Goal: Task Accomplishment & Management: Complete application form

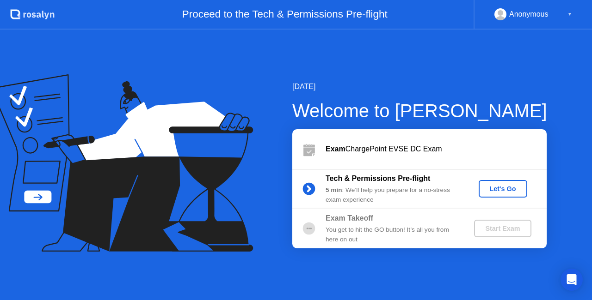
click at [509, 185] on div "Let's Go" at bounding box center [502, 188] width 41 height 7
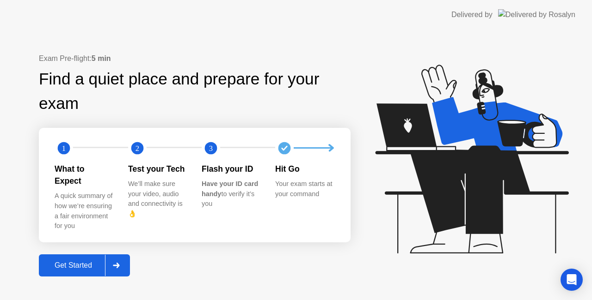
click at [126, 263] on div at bounding box center [116, 265] width 22 height 21
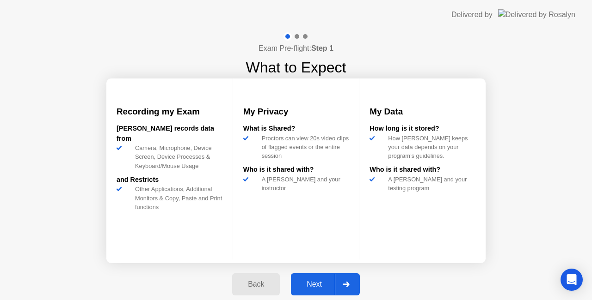
click at [319, 285] on div "Next" at bounding box center [314, 285] width 41 height 8
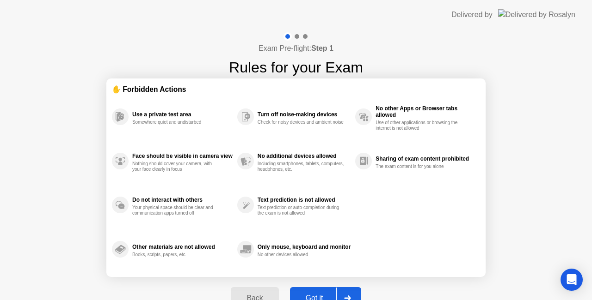
click at [324, 294] on div "Got it" at bounding box center [314, 298] width 43 height 8
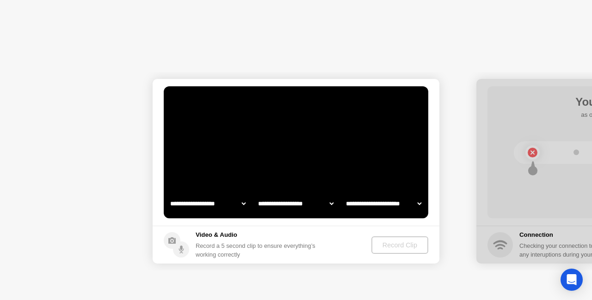
select select "**********"
select select "*******"
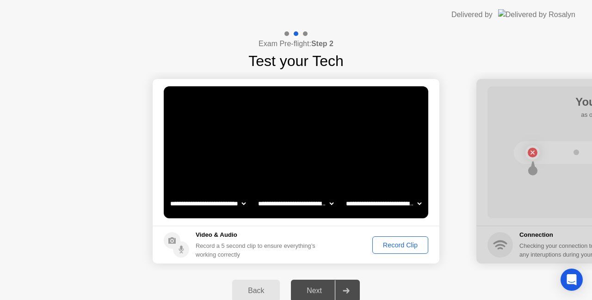
drag, startPoint x: 396, startPoint y: 256, endPoint x: 397, endPoint y: 245, distance: 10.6
click at [397, 245] on footer "Video & Audio Record a 5 second clip to ensure everything’s working correctly R…" at bounding box center [296, 245] width 287 height 38
click at [397, 245] on div "Record Clip" at bounding box center [399, 245] width 49 height 7
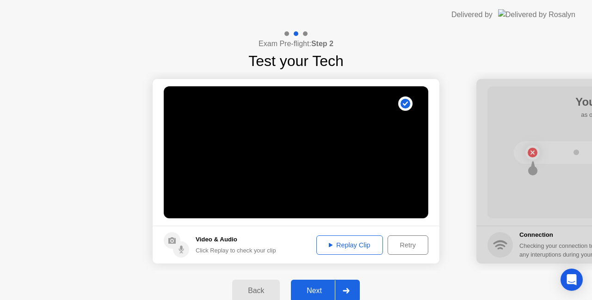
click at [300, 290] on div "Next" at bounding box center [314, 291] width 41 height 8
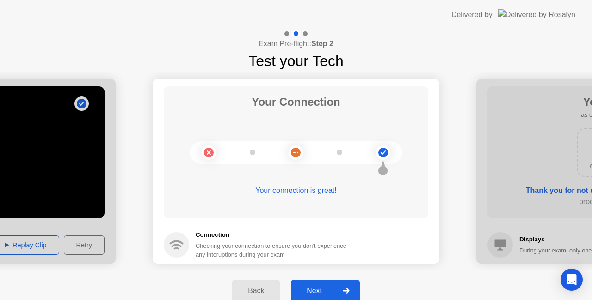
click at [300, 290] on div "Next" at bounding box center [314, 291] width 41 height 8
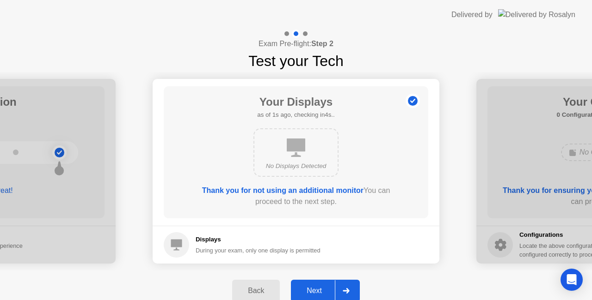
click at [300, 290] on div "Next" at bounding box center [314, 291] width 41 height 8
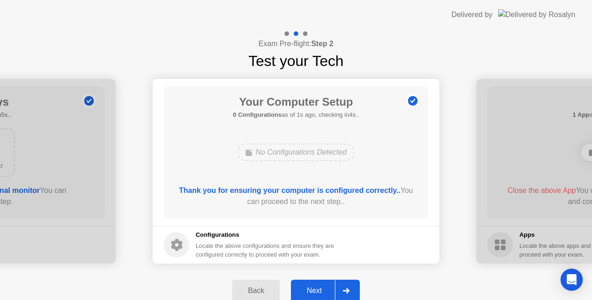
click at [300, 290] on div "Next" at bounding box center [314, 291] width 41 height 8
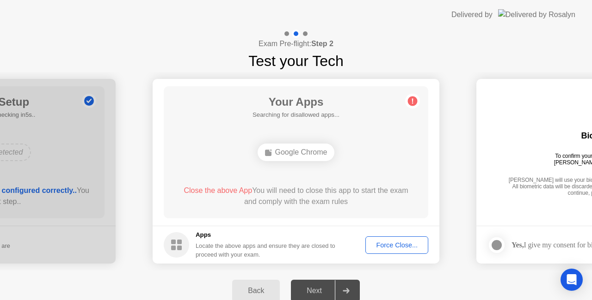
click at [379, 242] on div "Force Close..." at bounding box center [396, 245] width 56 height 7
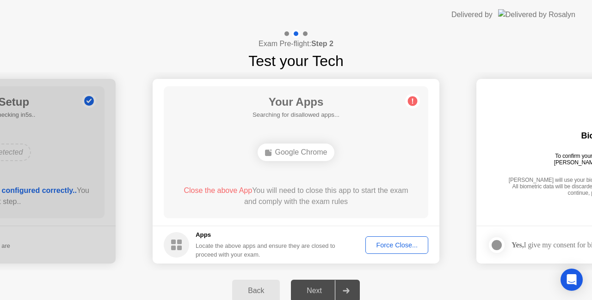
click at [282, 148] on div "Google Chrome" at bounding box center [296, 153] width 77 height 18
click at [385, 246] on div "Force Close..." at bounding box center [396, 245] width 56 height 7
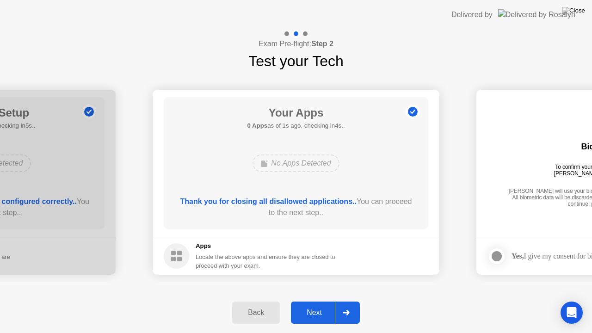
click at [340, 300] on div at bounding box center [346, 312] width 22 height 21
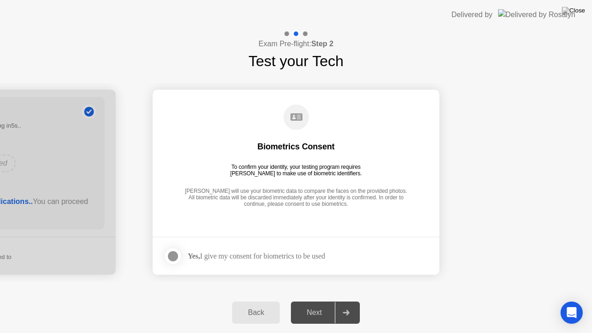
click at [172, 252] on div at bounding box center [172, 256] width 11 height 11
click at [321, 300] on button "Next" at bounding box center [325, 312] width 69 height 22
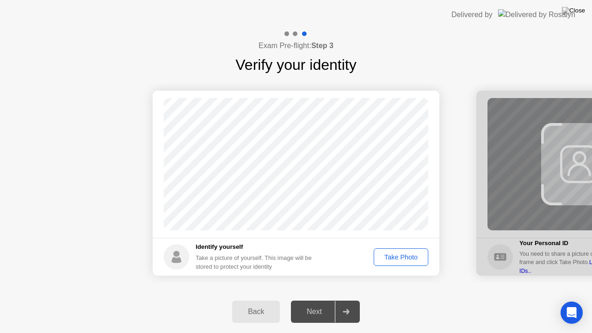
click at [405, 253] on div "Take Photo" at bounding box center [401, 256] width 48 height 7
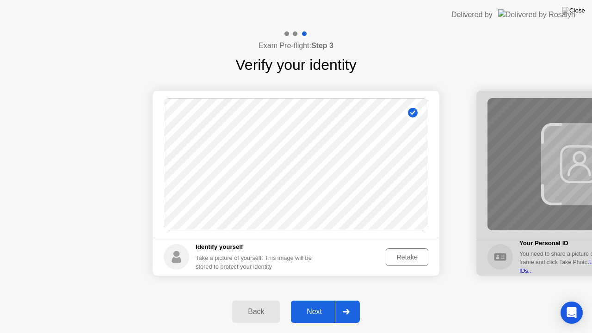
click at [321, 300] on div "Next" at bounding box center [314, 311] width 41 height 8
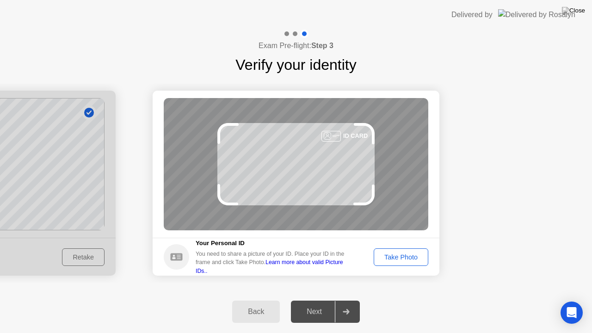
click at [321, 300] on div "Next" at bounding box center [314, 311] width 41 height 8
click at [390, 249] on button "Take Photo" at bounding box center [401, 257] width 55 height 18
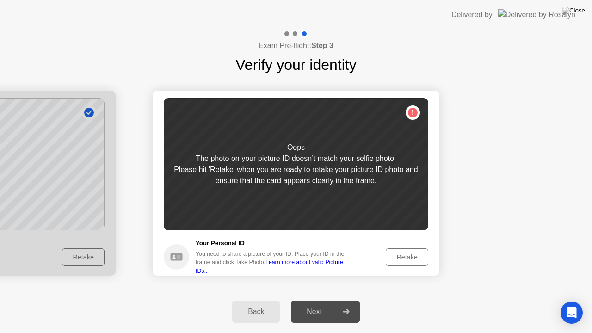
click at [390, 249] on button "Retake" at bounding box center [407, 257] width 43 height 18
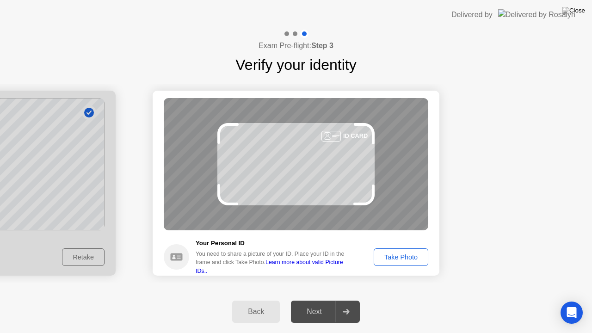
click at [390, 249] on button "Take Photo" at bounding box center [401, 257] width 55 height 18
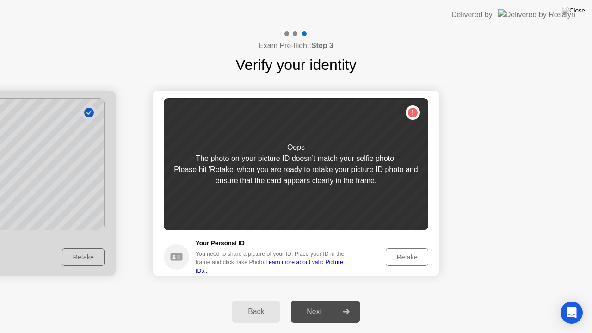
click at [390, 249] on button "Retake" at bounding box center [407, 257] width 43 height 18
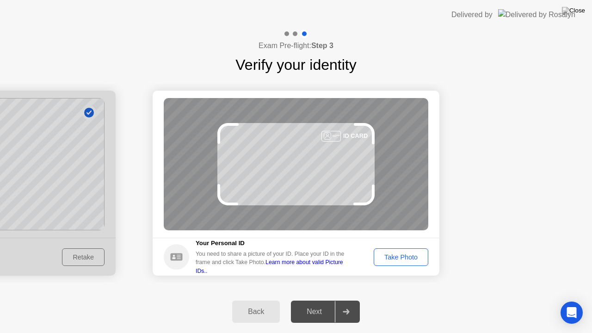
click at [390, 249] on button "Take Photo" at bounding box center [401, 257] width 55 height 18
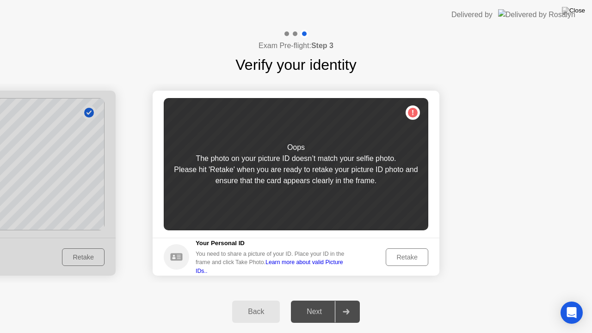
click at [390, 249] on button "Retake" at bounding box center [407, 257] width 43 height 18
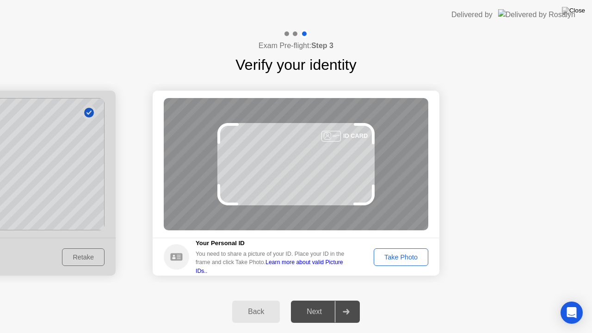
click at [390, 249] on button "Take Photo" at bounding box center [401, 257] width 55 height 18
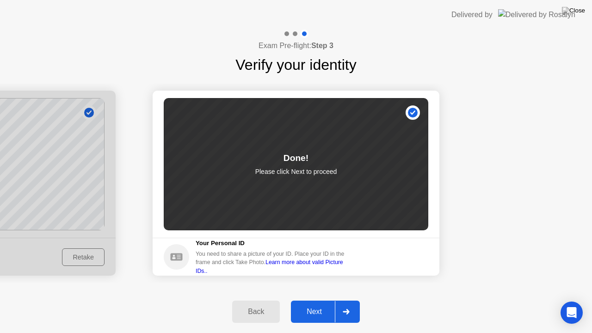
click at [322, 300] on div "Next" at bounding box center [314, 311] width 41 height 8
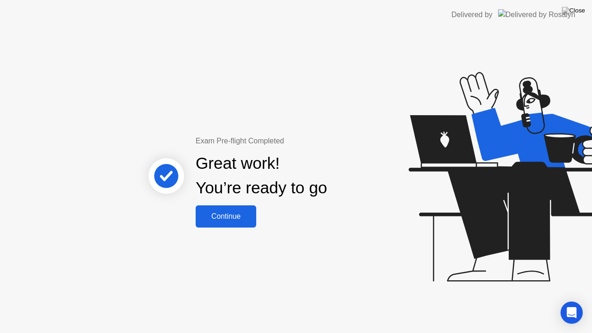
click at [230, 223] on button "Continue" at bounding box center [226, 216] width 61 height 22
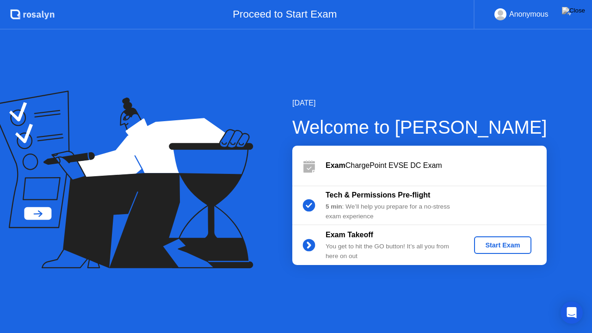
click at [498, 241] on div "Start Exam" at bounding box center [502, 244] width 49 height 7
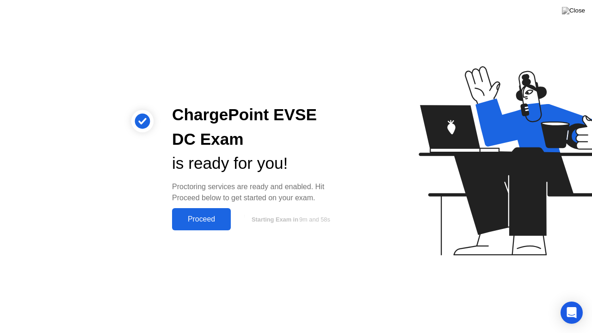
click at [214, 216] on div "Proceed" at bounding box center [201, 219] width 53 height 8
